Goal: Navigation & Orientation: Find specific page/section

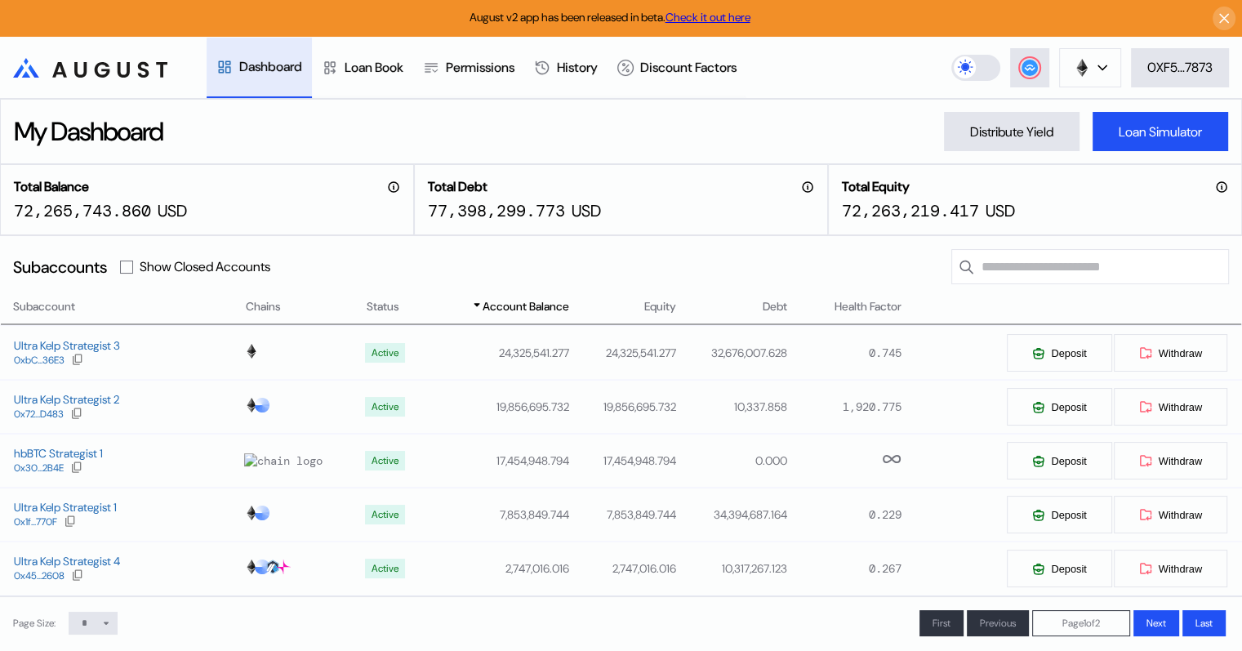
click at [267, 66] on ya-tr-span "Dashboard" at bounding box center [270, 66] width 63 height 17
click at [362, 69] on ya-tr-span "Loan Book" at bounding box center [374, 67] width 59 height 17
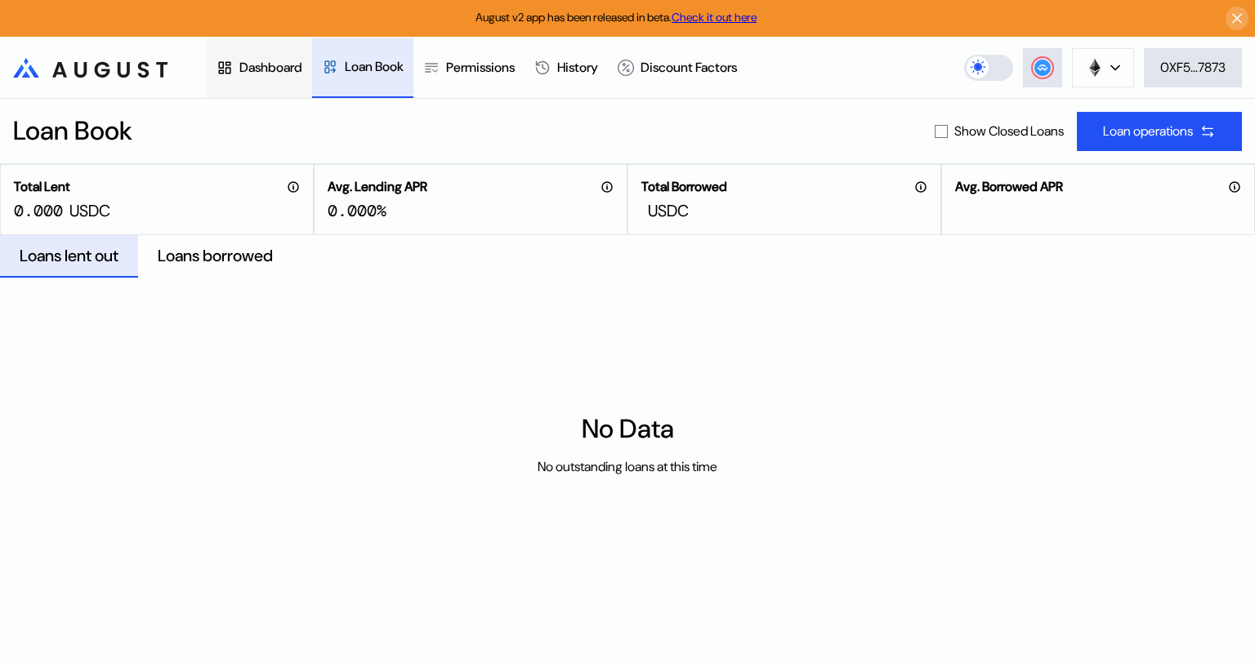
click at [274, 69] on ya-tr-span "Dashboard" at bounding box center [270, 67] width 63 height 17
